Goal: Information Seeking & Learning: Learn about a topic

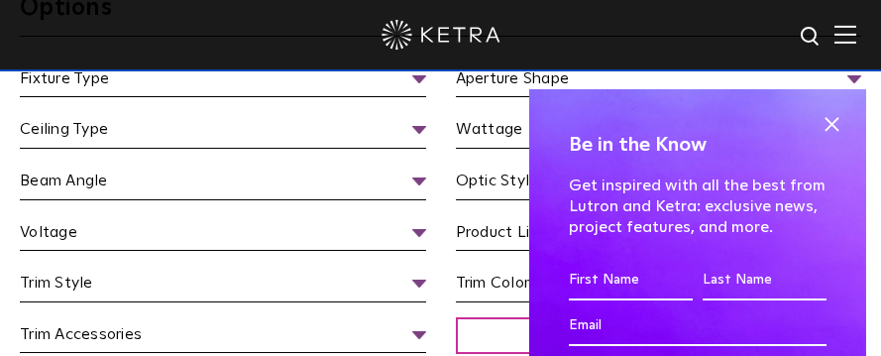
scroll to position [1783, 0]
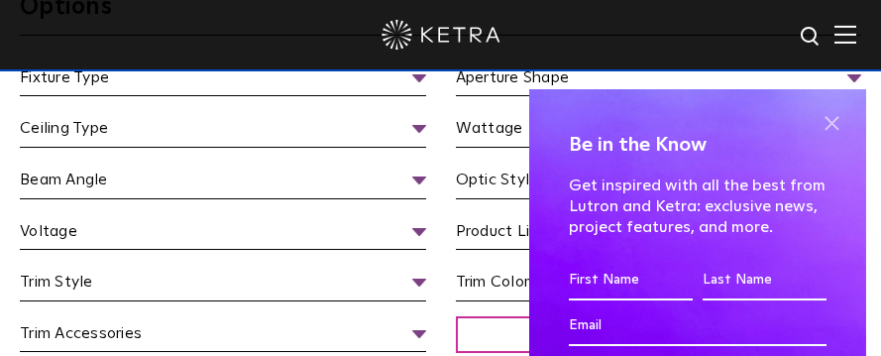
click at [823, 124] on span at bounding box center [831, 124] width 30 height 30
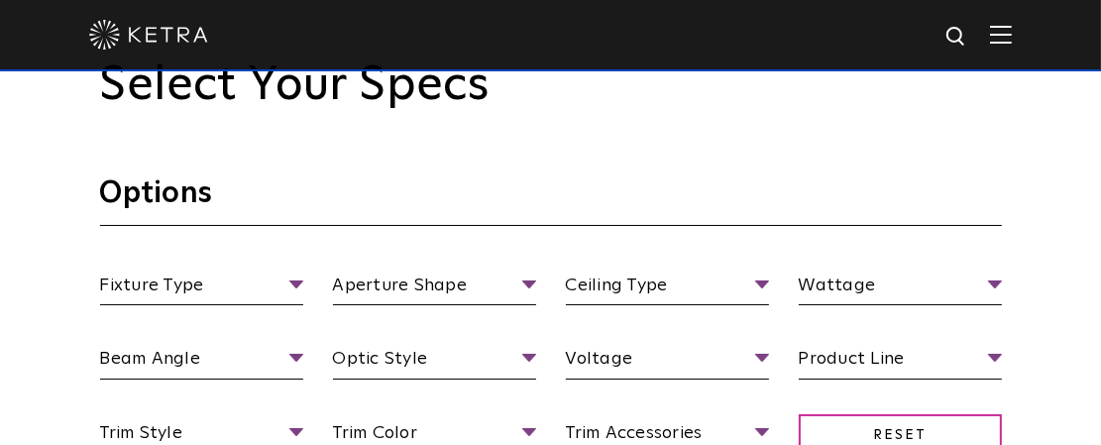
scroll to position [1430, 0]
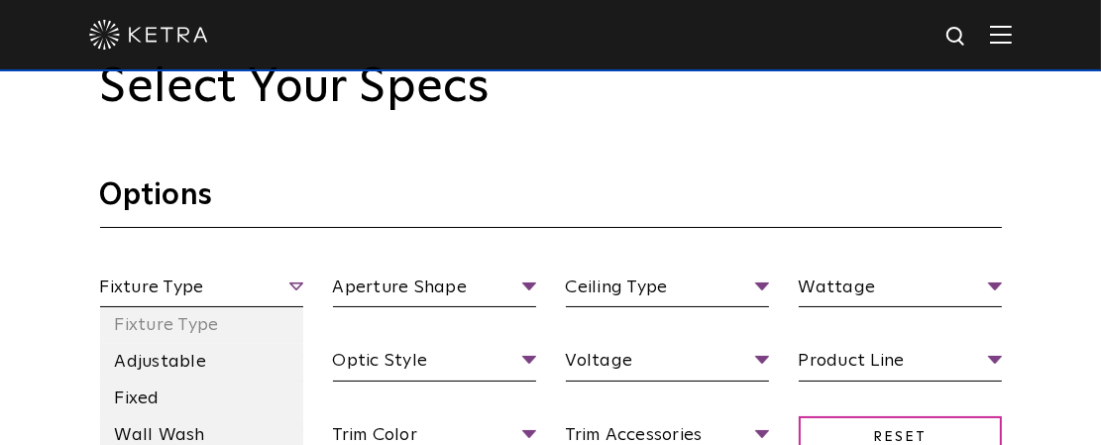
click at [271, 289] on span "Fixture Type" at bounding box center [201, 290] width 203 height 35
click at [225, 355] on li "Adjustable" at bounding box center [201, 362] width 203 height 37
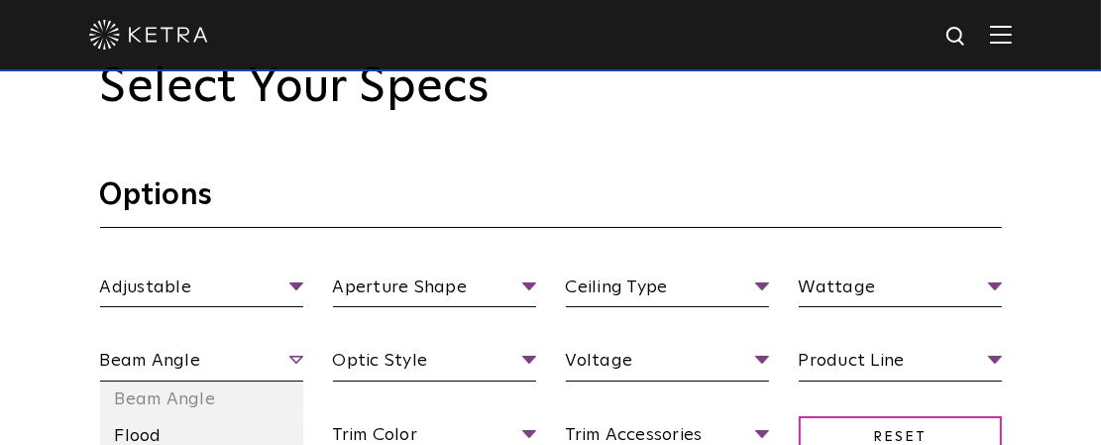
click at [269, 355] on span "Beam Angle" at bounding box center [201, 364] width 203 height 35
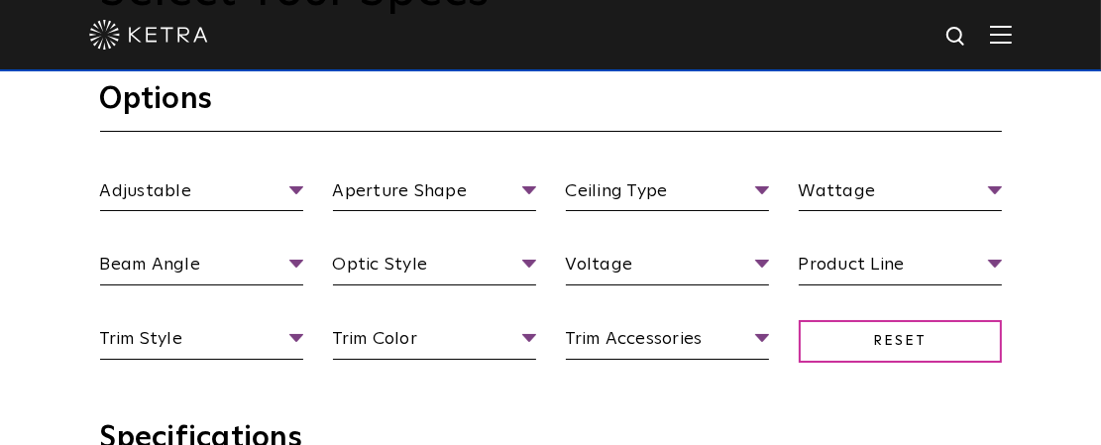
scroll to position [1554, 0]
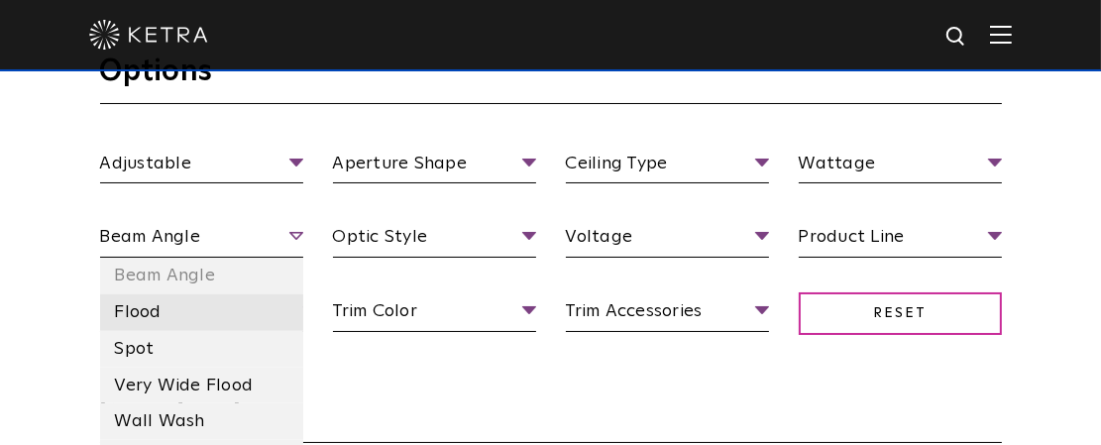
click at [190, 315] on li "Flood" at bounding box center [201, 312] width 203 height 37
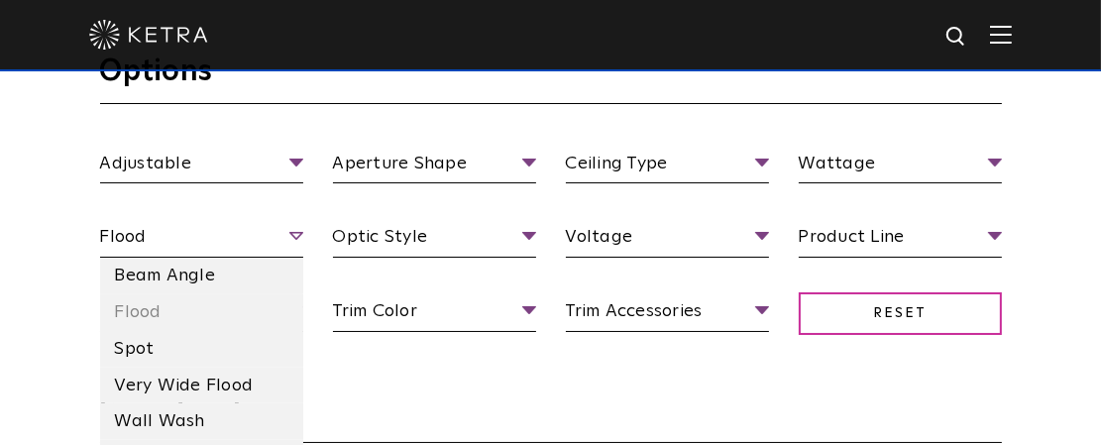
click at [295, 229] on span "Flood" at bounding box center [201, 240] width 203 height 35
click at [212, 355] on li "Very Wide Flood" at bounding box center [201, 386] width 203 height 37
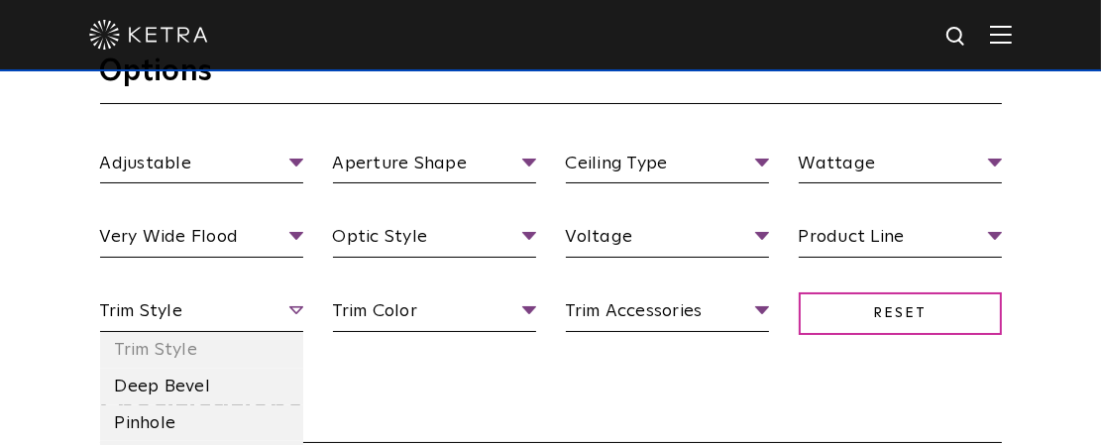
click at [239, 306] on span "Trim Style" at bounding box center [201, 314] width 203 height 35
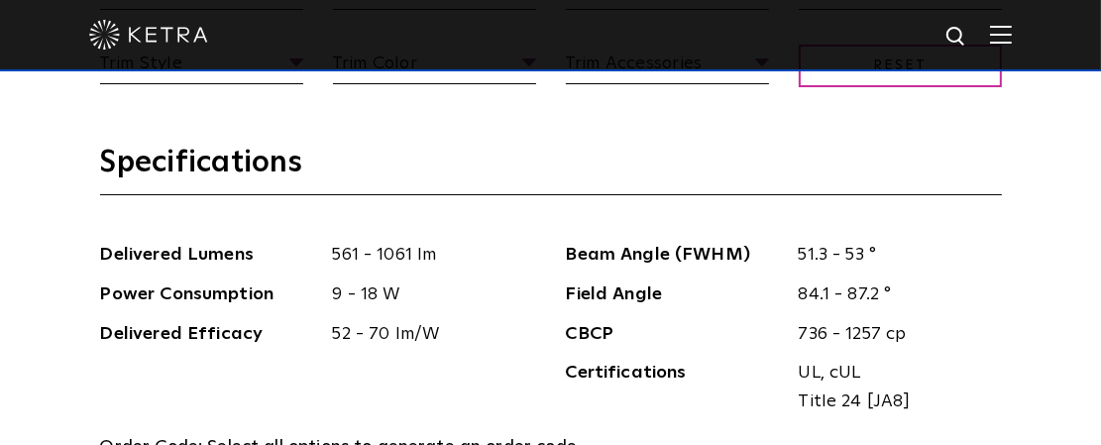
scroll to position [1678, 0]
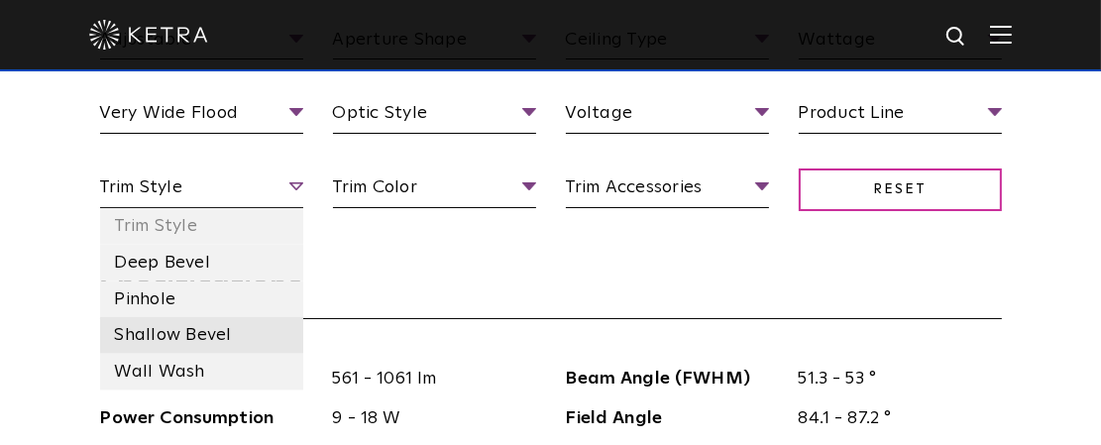
click at [212, 338] on li "Shallow Bevel" at bounding box center [201, 335] width 203 height 37
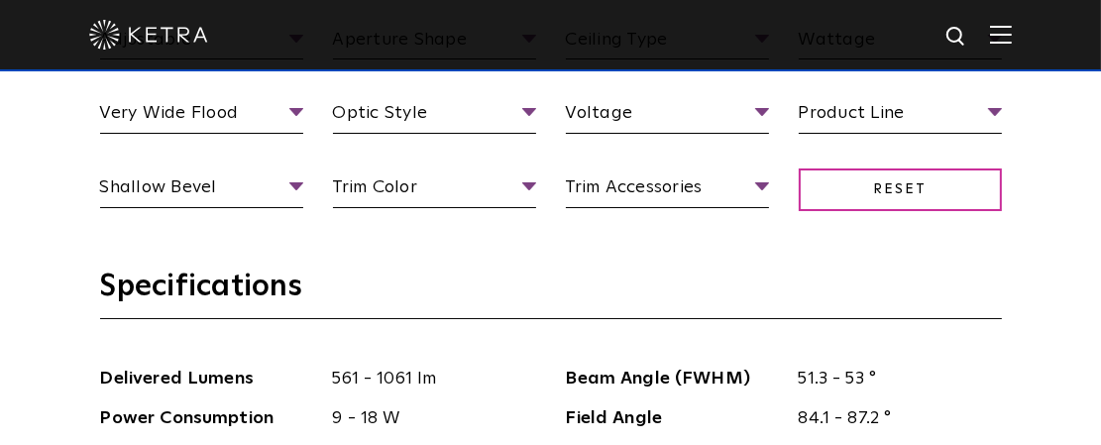
scroll to position [1554, 0]
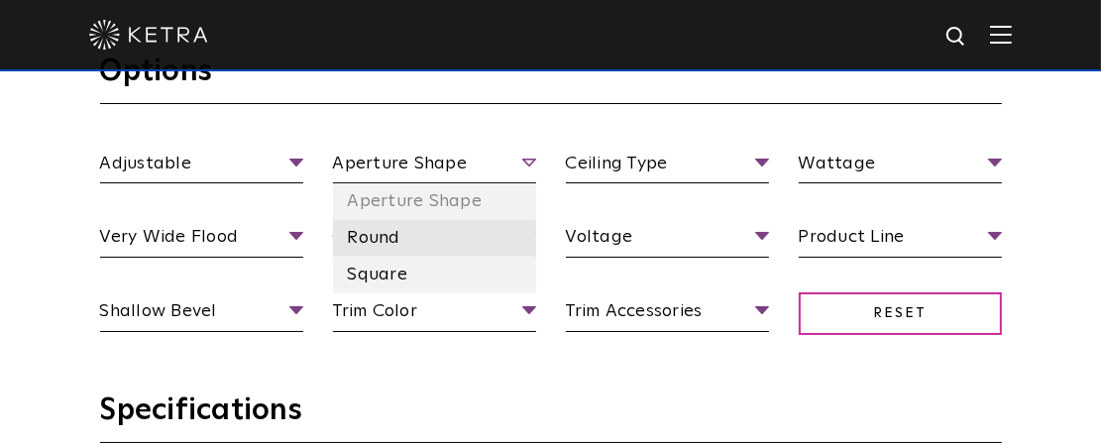
click at [431, 236] on li "Round" at bounding box center [434, 238] width 203 height 37
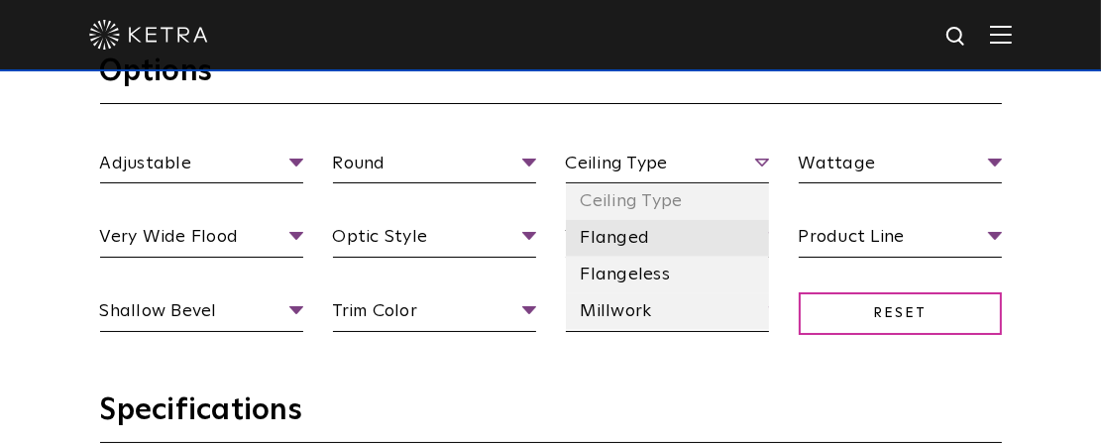
click at [658, 245] on li "Flanged" at bounding box center [667, 238] width 203 height 37
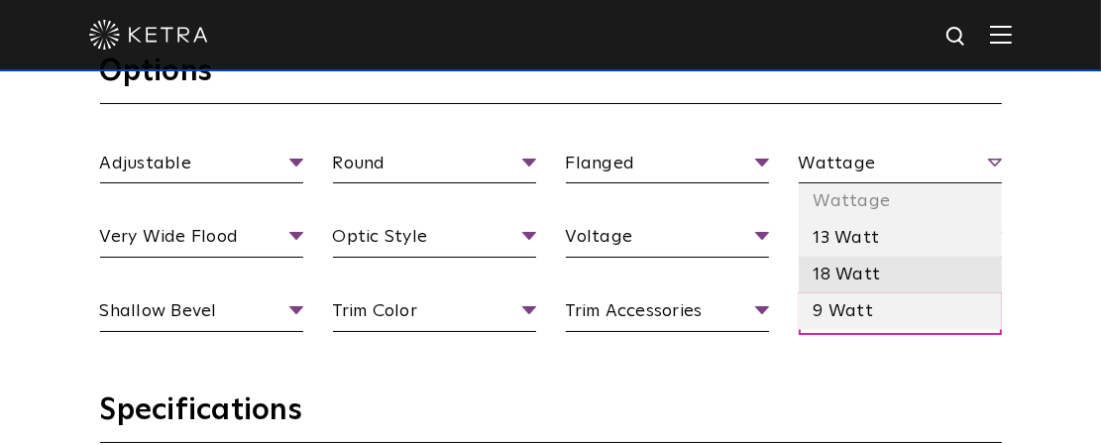
click at [871, 279] on li "18 Watt" at bounding box center [899, 275] width 203 height 37
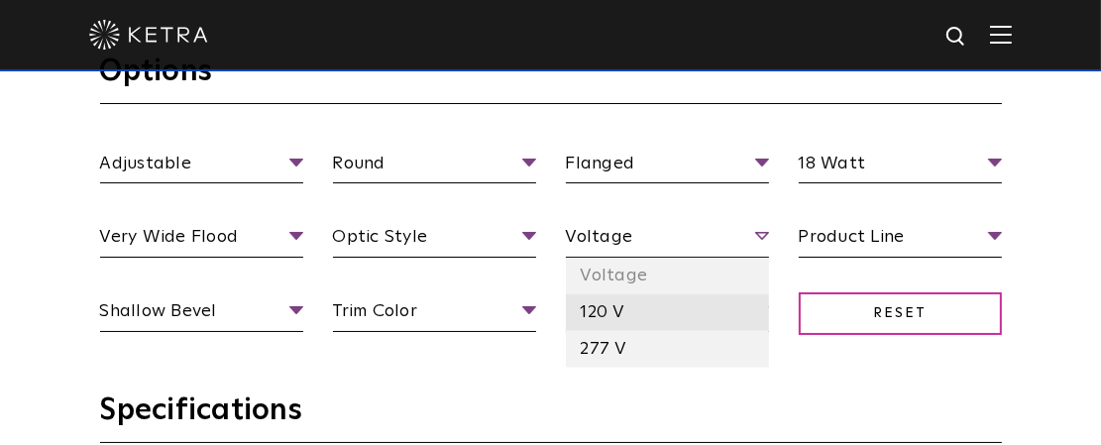
click at [632, 312] on li "120 V" at bounding box center [667, 312] width 203 height 37
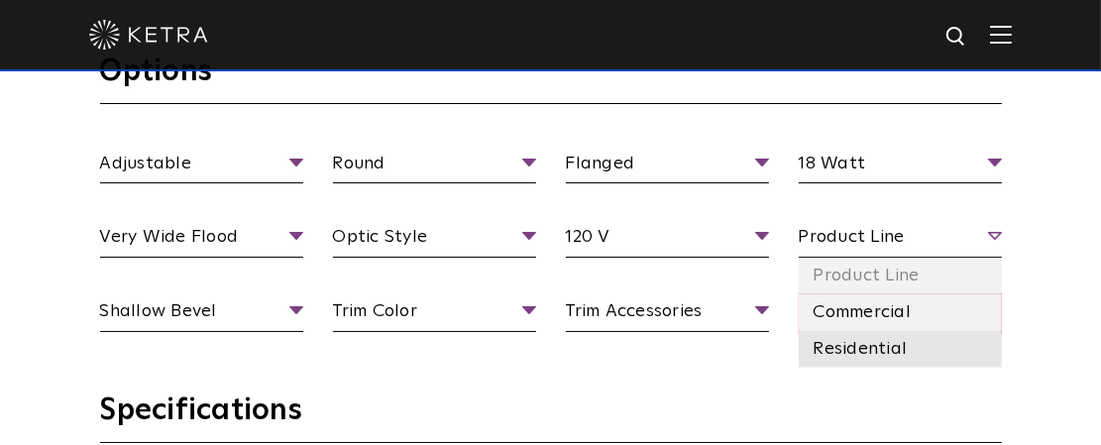
click at [864, 340] on li "Residential" at bounding box center [899, 349] width 203 height 37
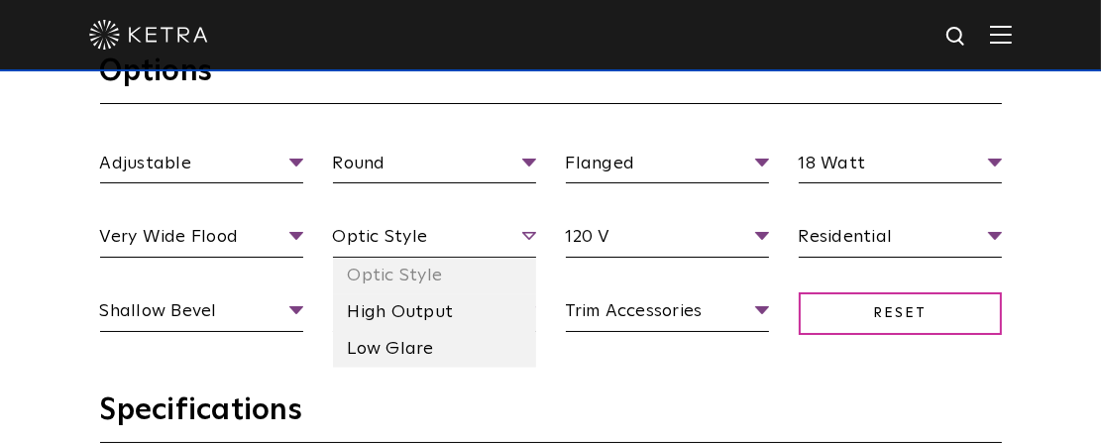
click at [496, 233] on span "Optic Style" at bounding box center [434, 240] width 203 height 35
click at [452, 345] on li "Low Glare" at bounding box center [434, 349] width 203 height 37
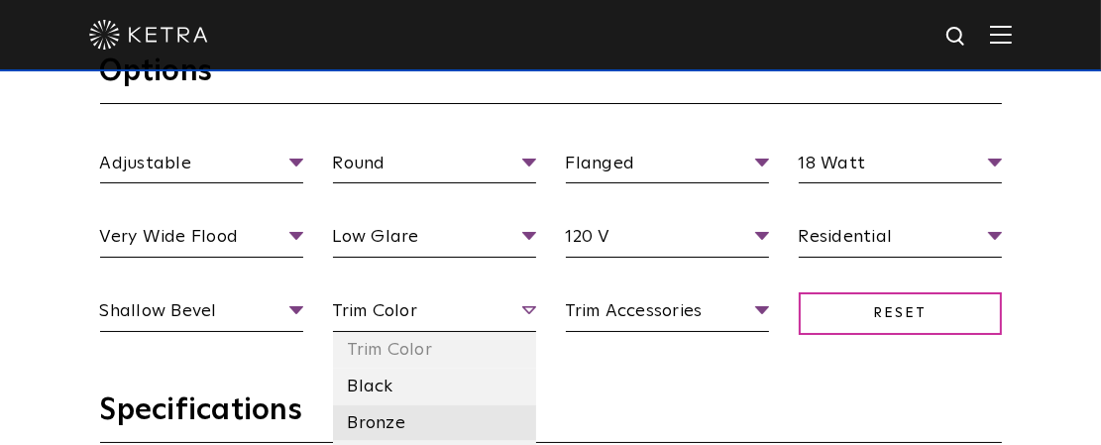
scroll to position [1678, 0]
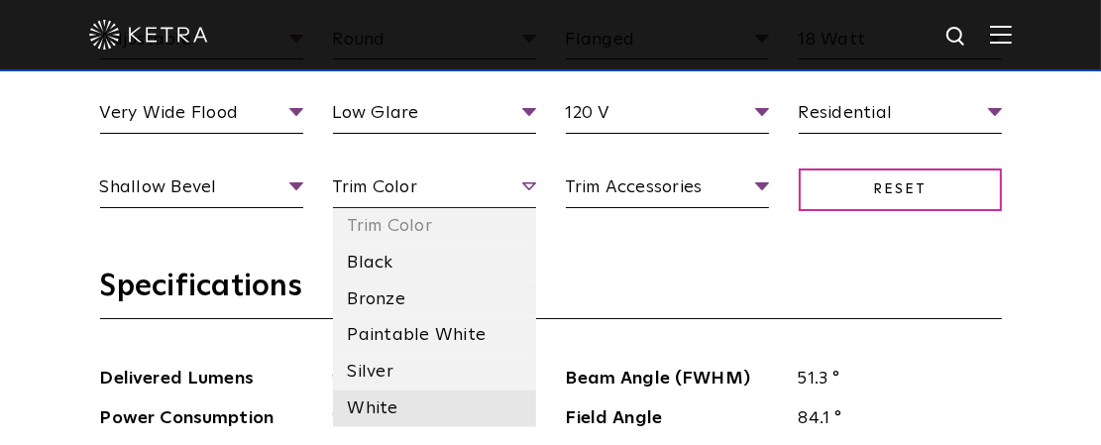
click at [408, 355] on li "White" at bounding box center [434, 408] width 203 height 37
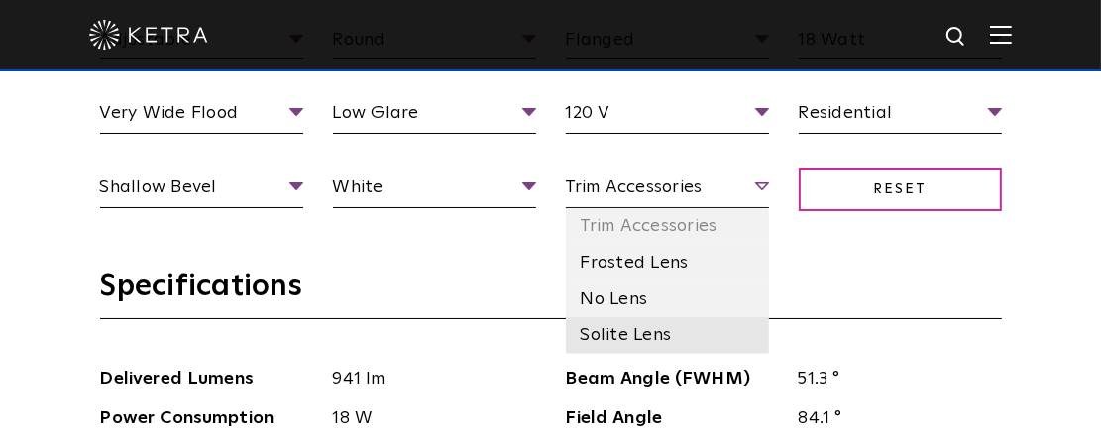
click at [626, 331] on li "Solite Lens" at bounding box center [667, 335] width 203 height 37
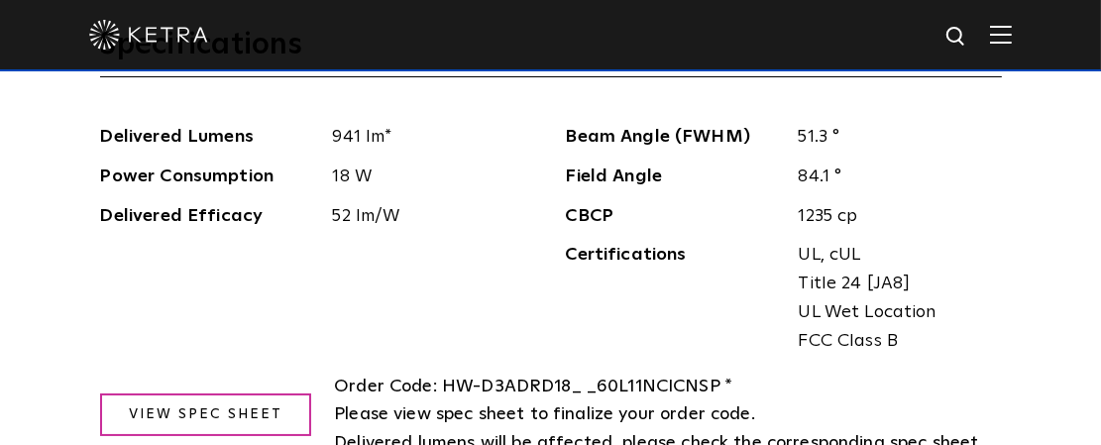
scroll to position [2050, 0]
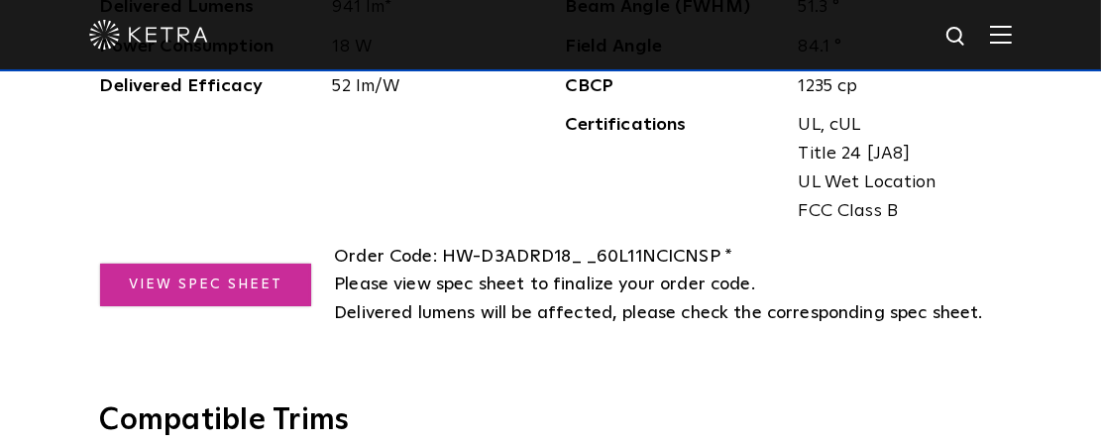
click at [170, 278] on link "View Spec Sheet" at bounding box center [206, 285] width 212 height 43
